Goal: Navigation & Orientation: Find specific page/section

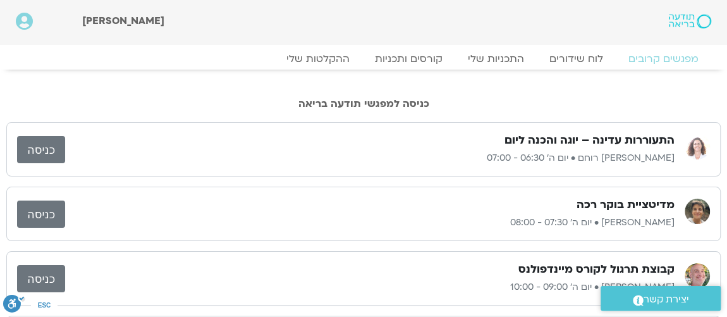
click at [36, 147] on link "כניסה" at bounding box center [41, 149] width 48 height 27
